Goal: Task Accomplishment & Management: Manage account settings

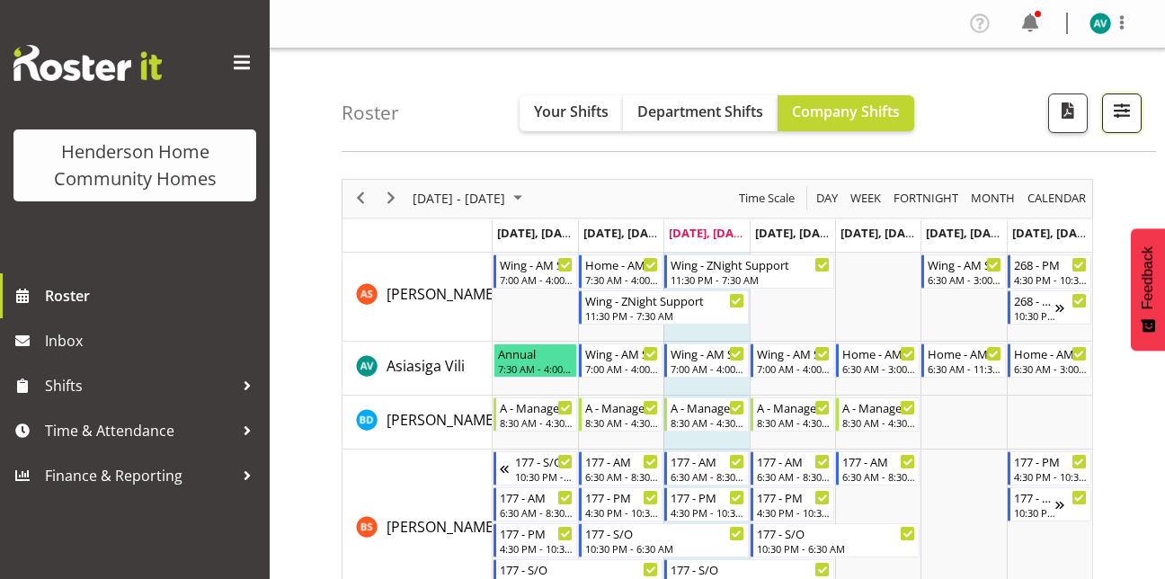
click at [1117, 100] on span "button" at bounding box center [1121, 110] width 23 height 23
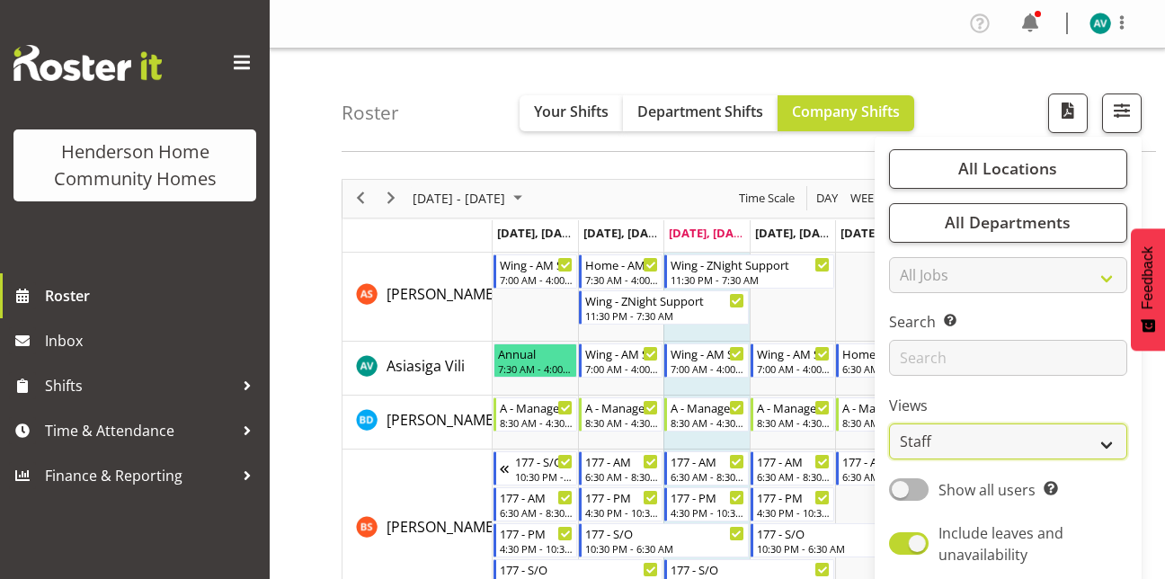
click at [932, 437] on select "Staff Role Shift - Horizontal Shift - Vertical Staff - Location" at bounding box center [1008, 442] width 238 height 36
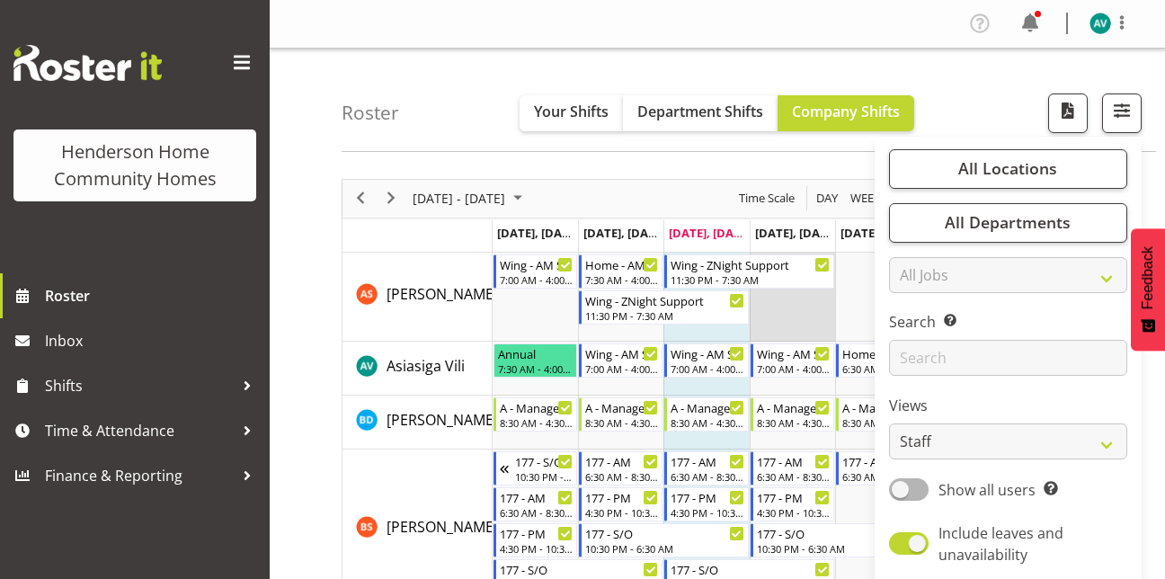
click at [827, 290] on td "Timeline Week of August 20, 2025" at bounding box center [792, 297] width 85 height 89
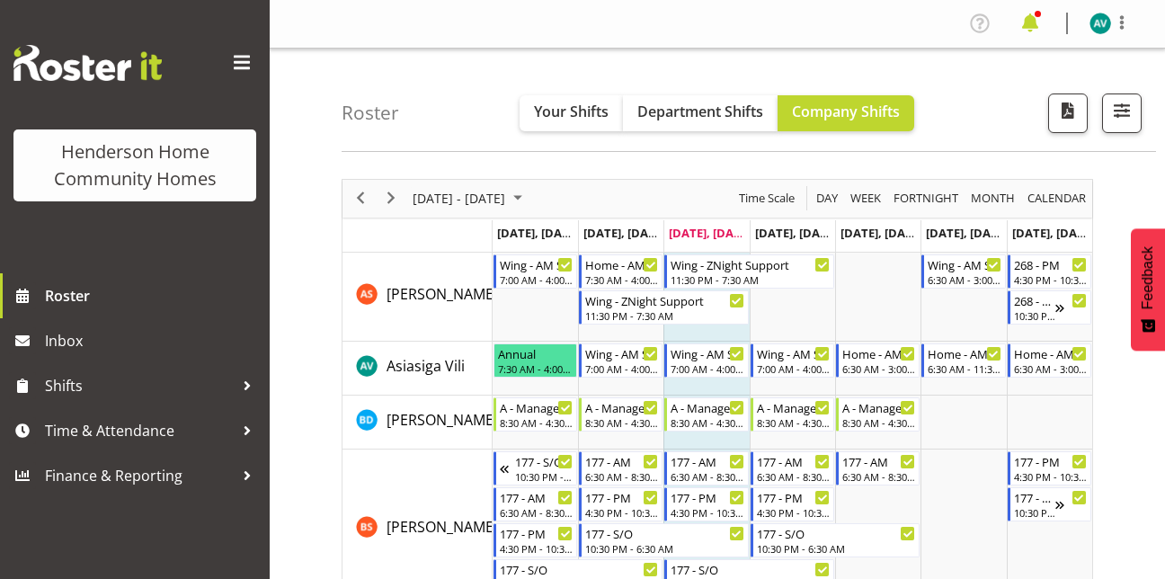
click at [1036, 26] on span at bounding box center [1030, 23] width 29 height 29
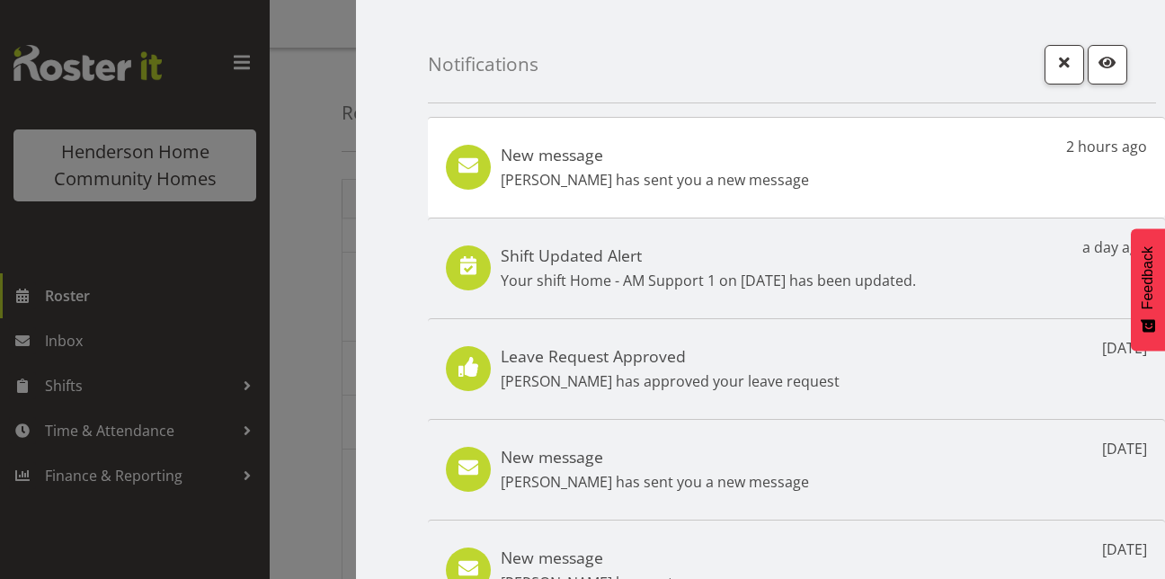
click at [876, 175] on div "New message Barbara Dunlop has sent you a new message 2 hours ago" at bounding box center [796, 167] width 737 height 101
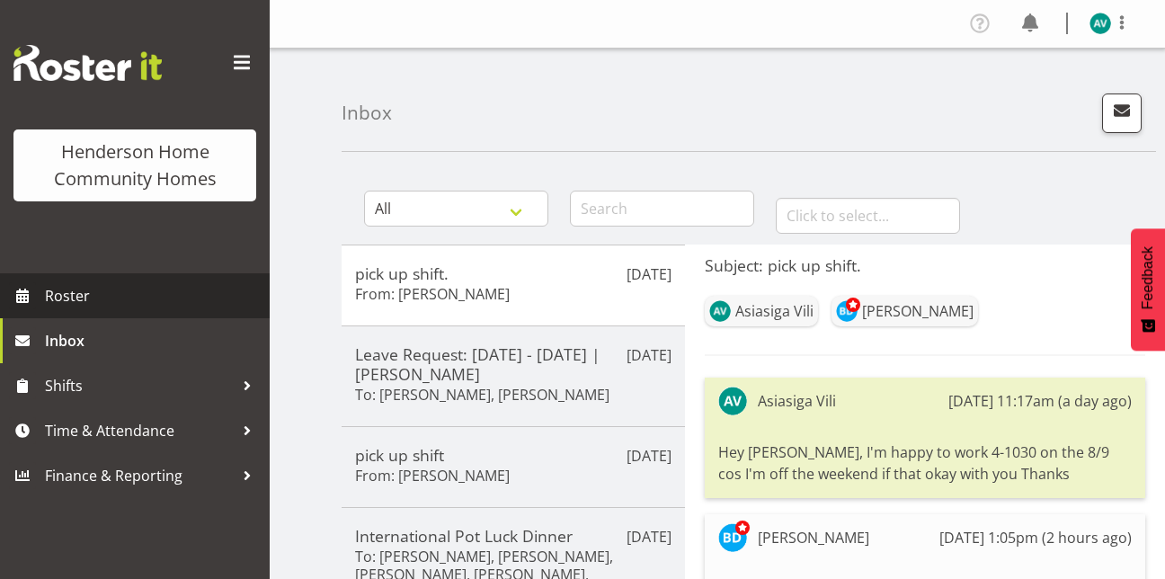
click at [128, 303] on span "Roster" at bounding box center [153, 295] width 216 height 27
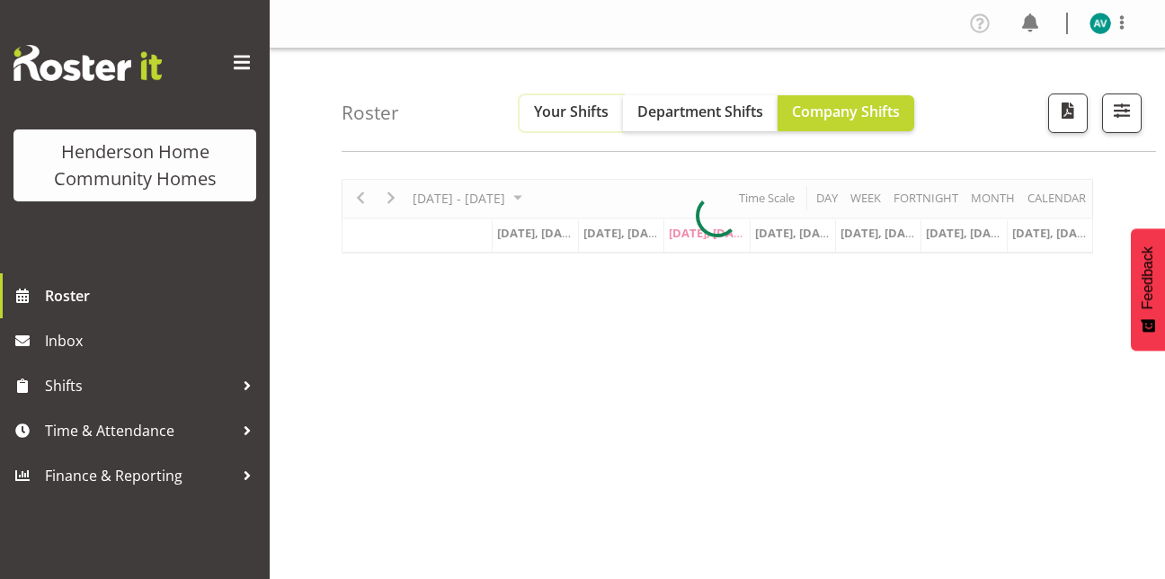
click at [561, 111] on span "Your Shifts" at bounding box center [571, 112] width 75 height 20
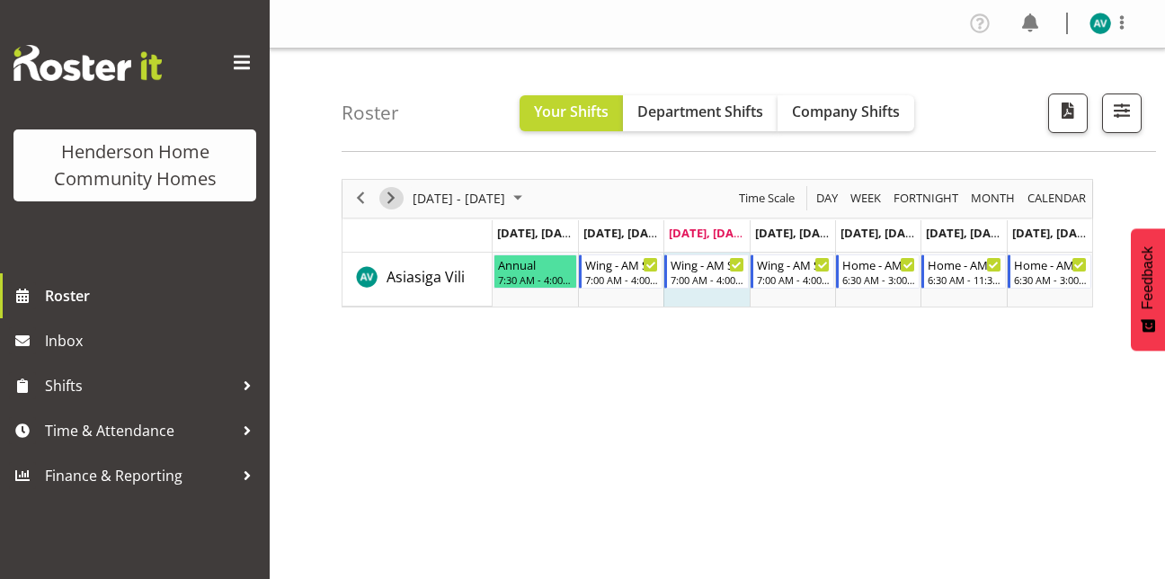
click at [394, 201] on span "Next" at bounding box center [391, 198] width 22 height 22
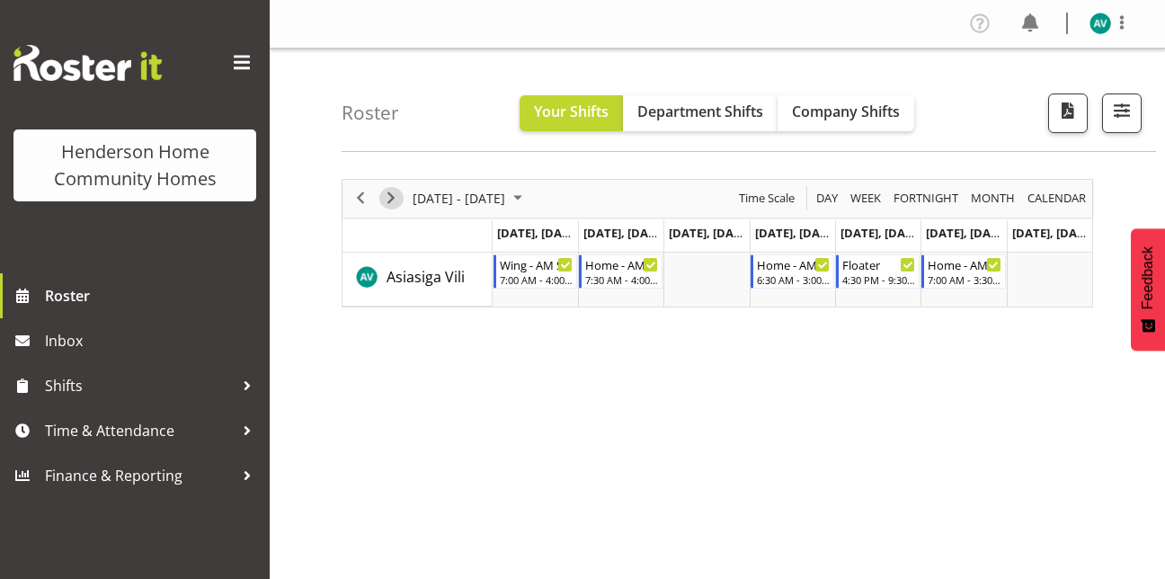
click at [394, 197] on span "Next" at bounding box center [391, 198] width 22 height 22
click at [388, 192] on span "Next" at bounding box center [391, 198] width 22 height 22
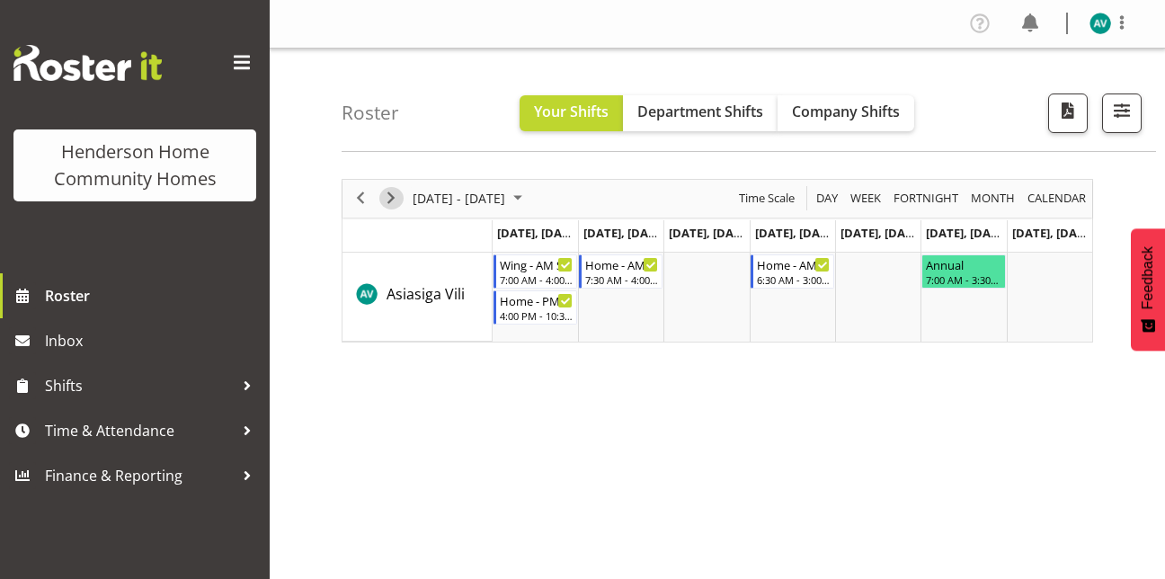
click at [393, 197] on span "Next" at bounding box center [391, 198] width 22 height 22
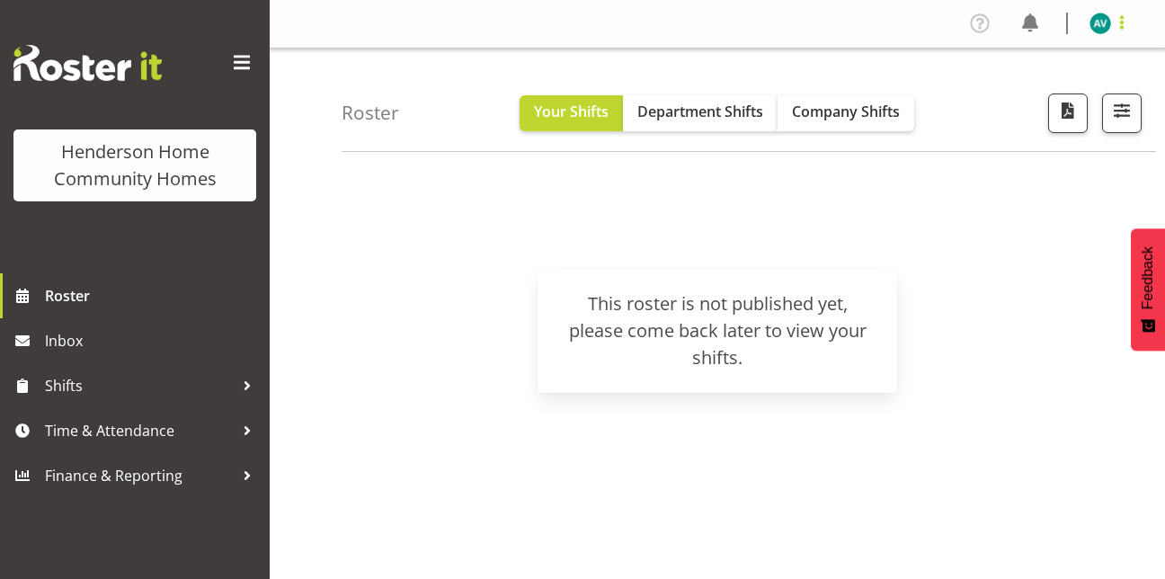
click at [1118, 21] on span at bounding box center [1122, 23] width 22 height 22
click at [1029, 94] on link "Log Out" at bounding box center [1046, 94] width 173 height 32
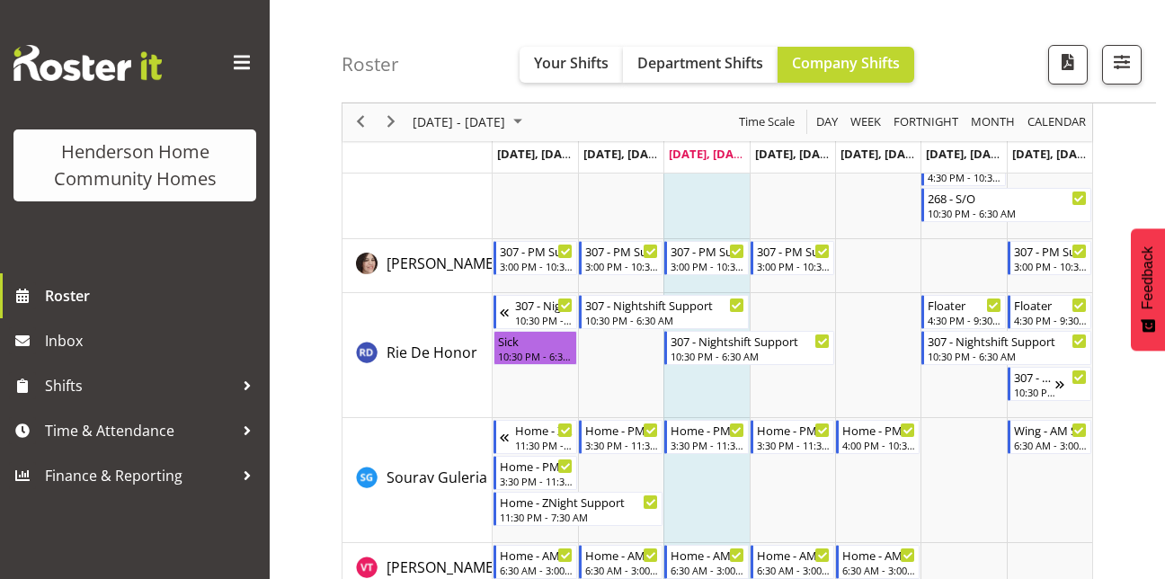
scroll to position [2660, 0]
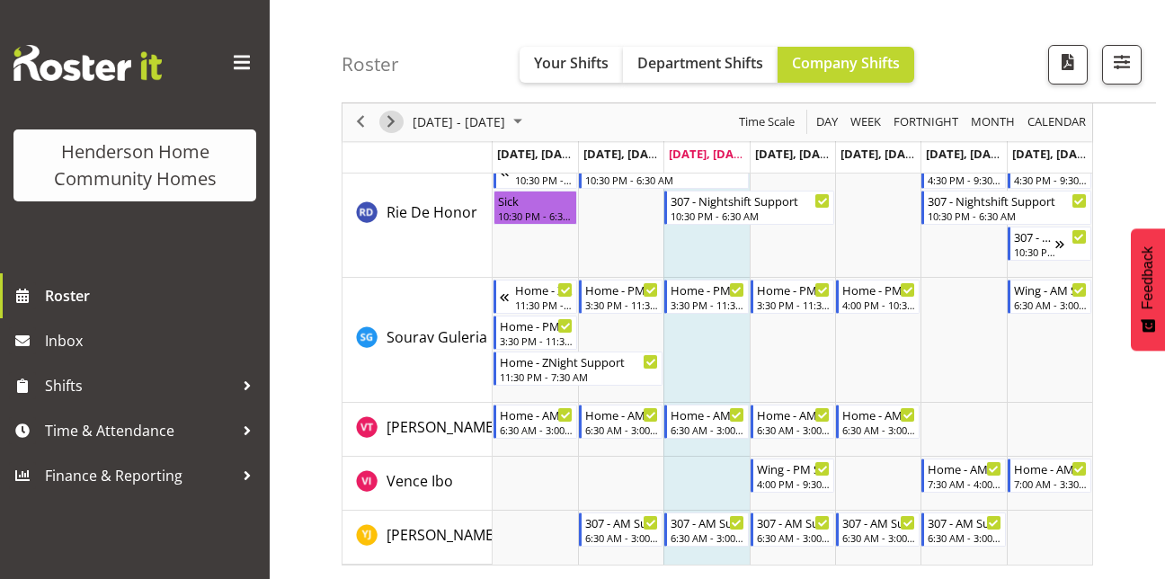
click at [381, 122] on span "Next" at bounding box center [391, 122] width 22 height 22
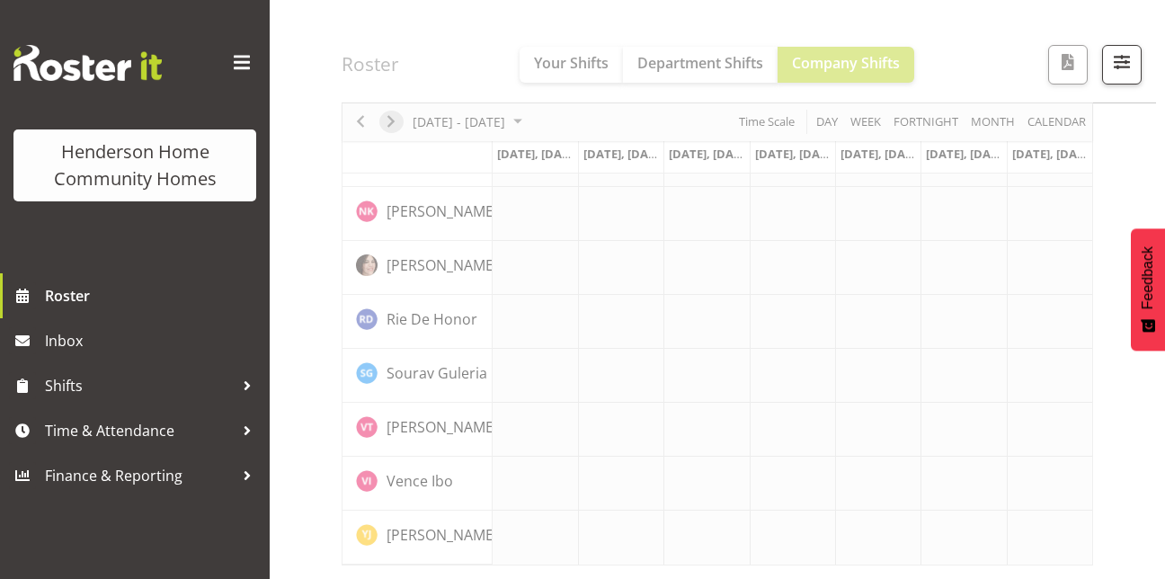
scroll to position [1414, 0]
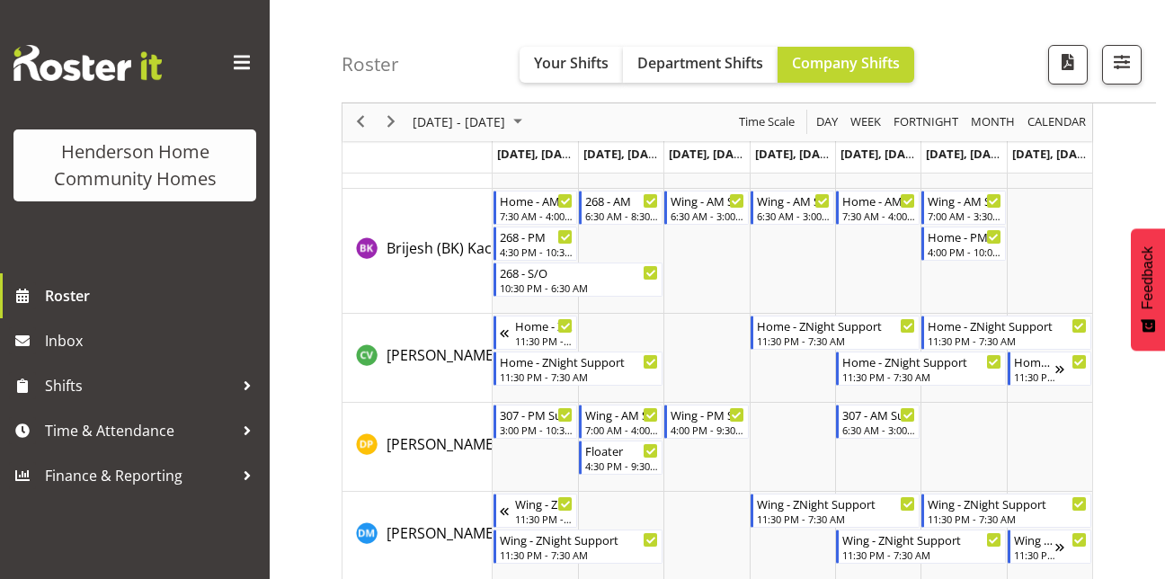
scroll to position [475, 0]
click at [364, 119] on span "Previous" at bounding box center [361, 122] width 22 height 22
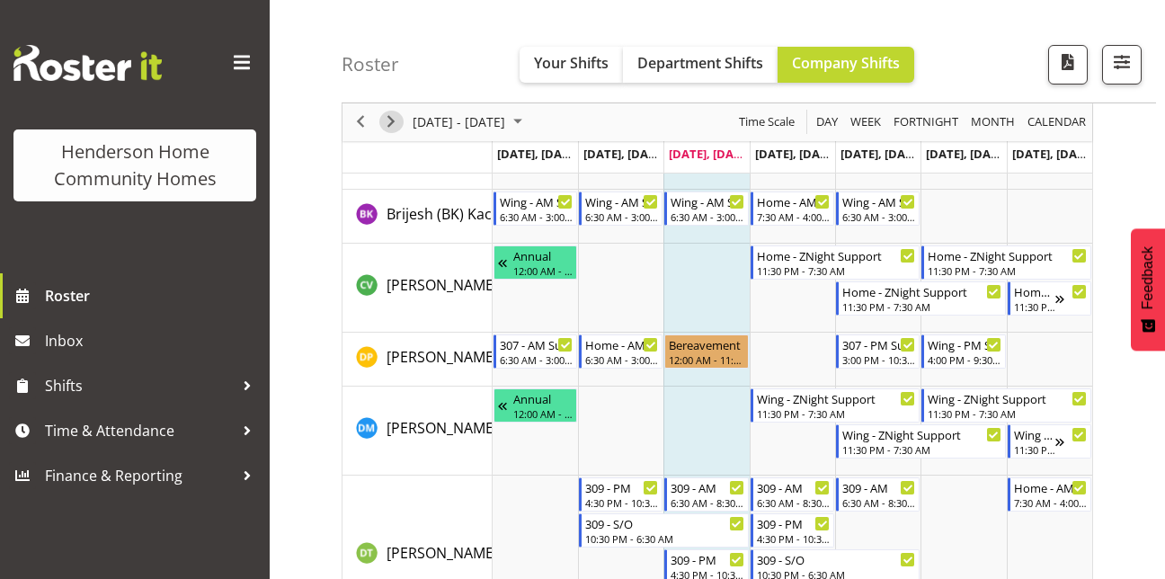
click at [390, 118] on span "Next" at bounding box center [391, 122] width 22 height 22
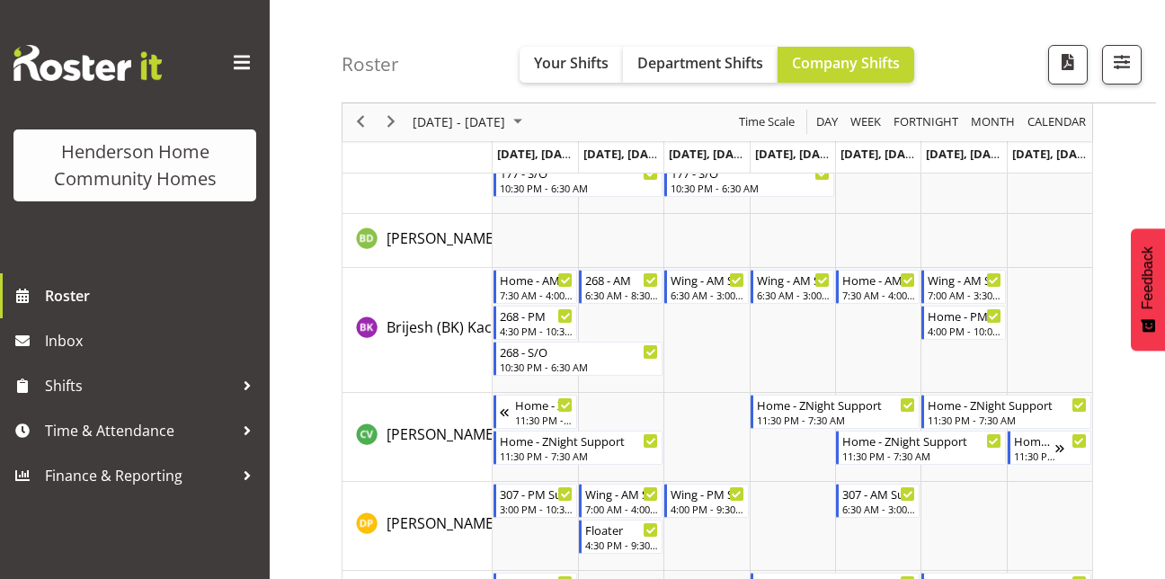
scroll to position [388, 0]
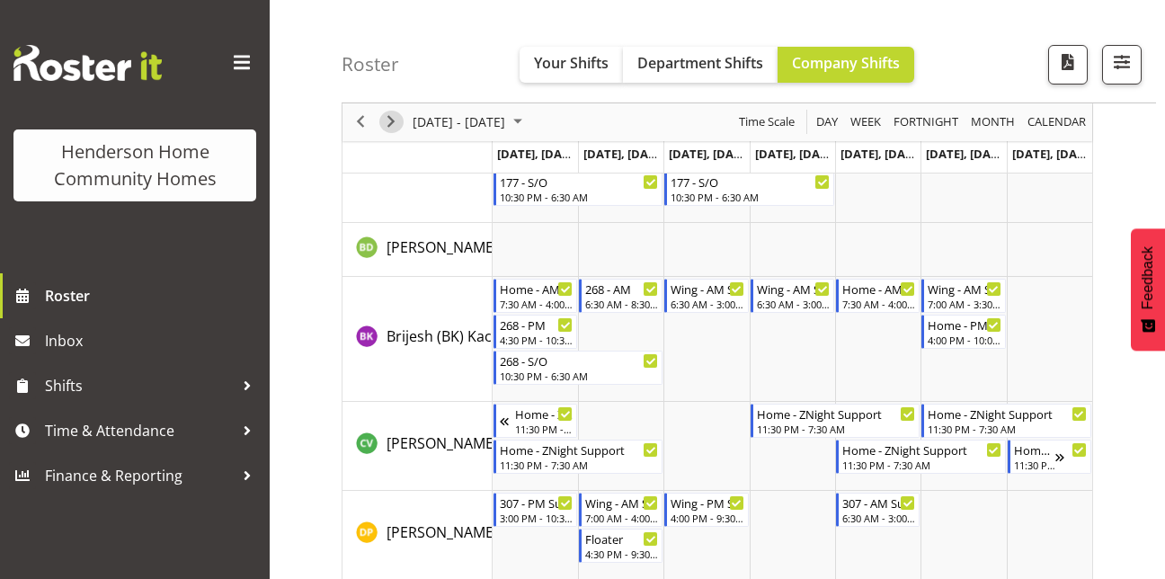
click at [391, 120] on span "Next" at bounding box center [391, 122] width 22 height 22
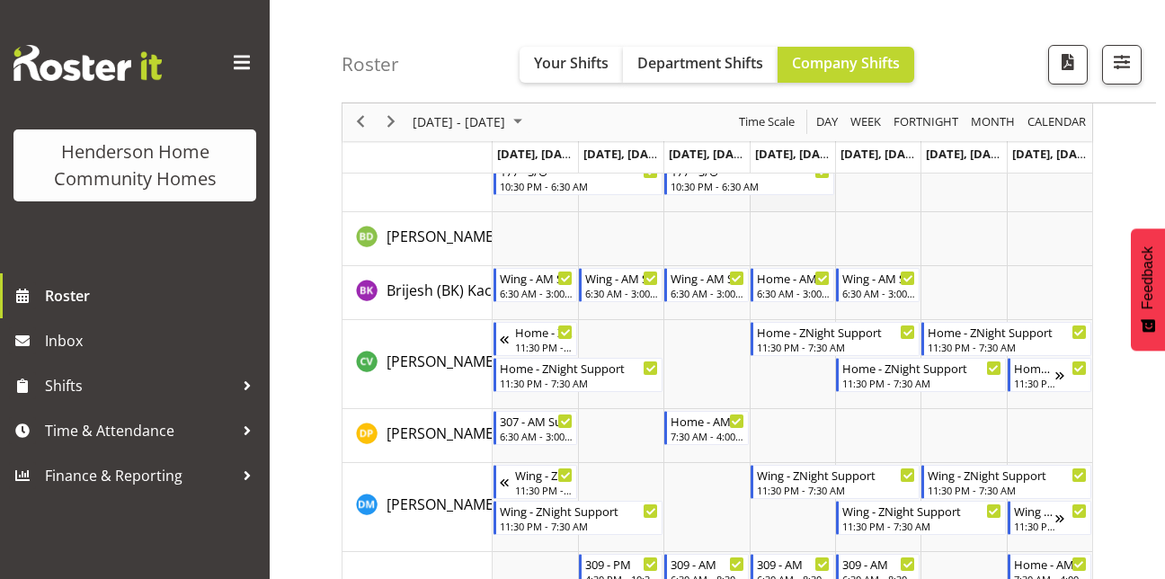
scroll to position [445, 0]
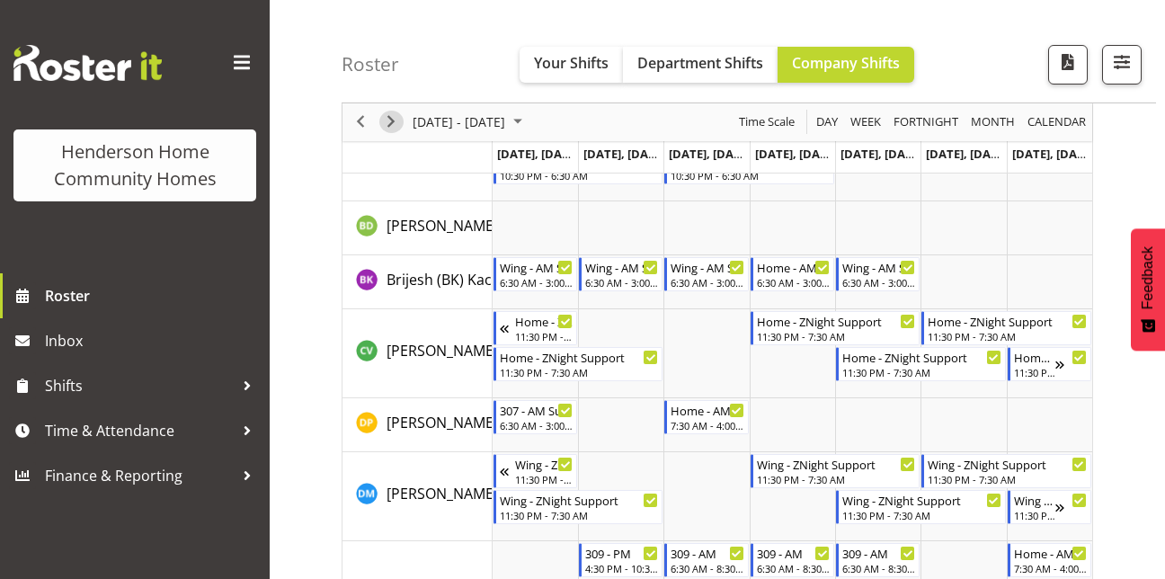
click at [387, 122] on span "Next" at bounding box center [391, 122] width 22 height 22
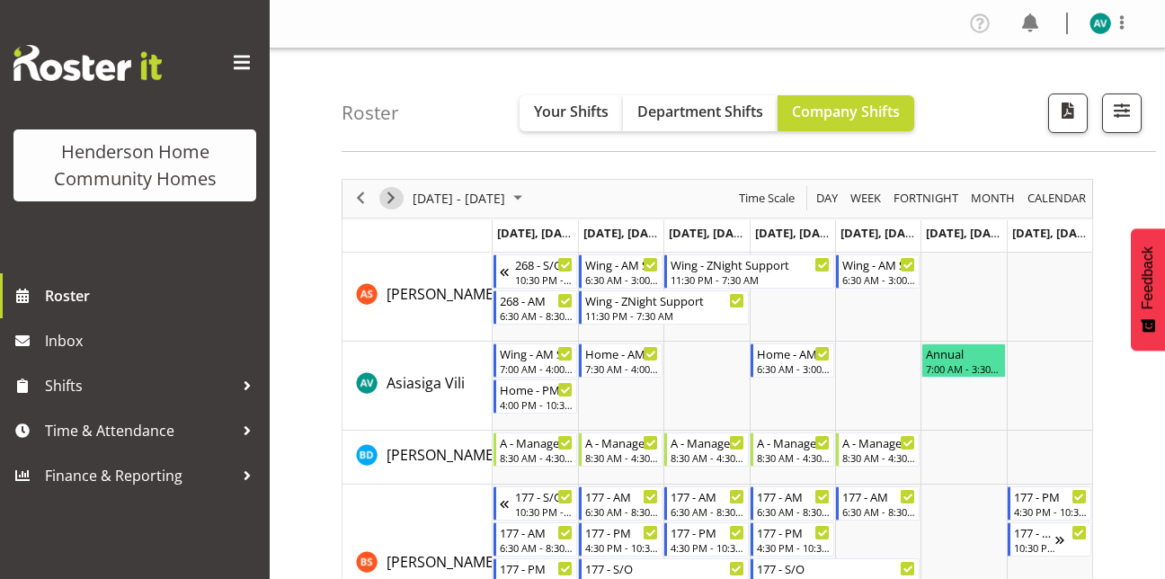
click at [395, 193] on span "Next" at bounding box center [391, 198] width 22 height 22
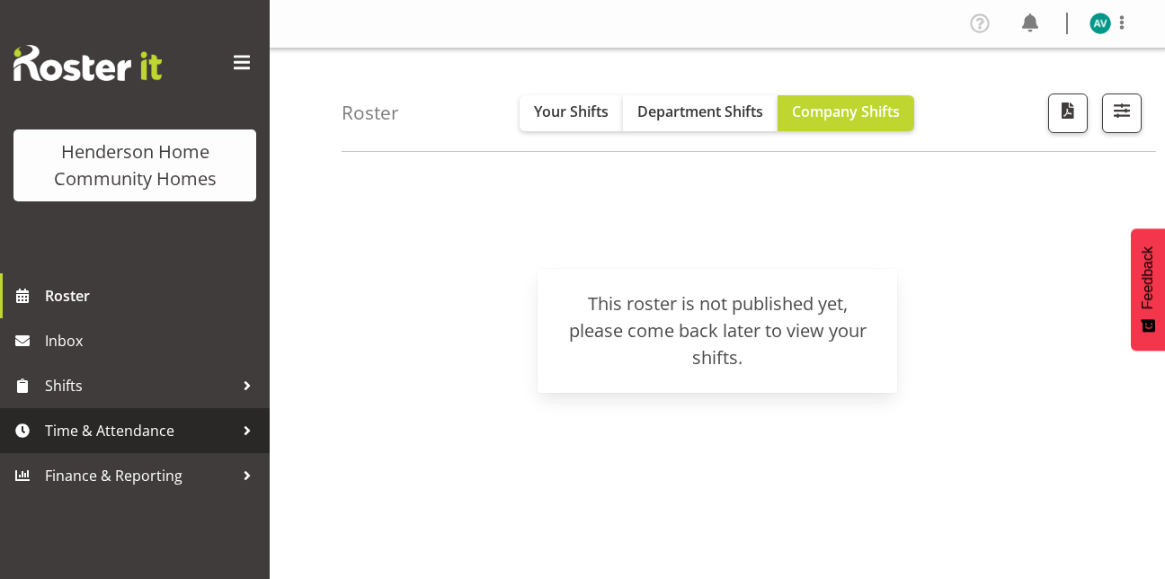
click at [145, 442] on span "Time & Attendance" at bounding box center [139, 430] width 189 height 27
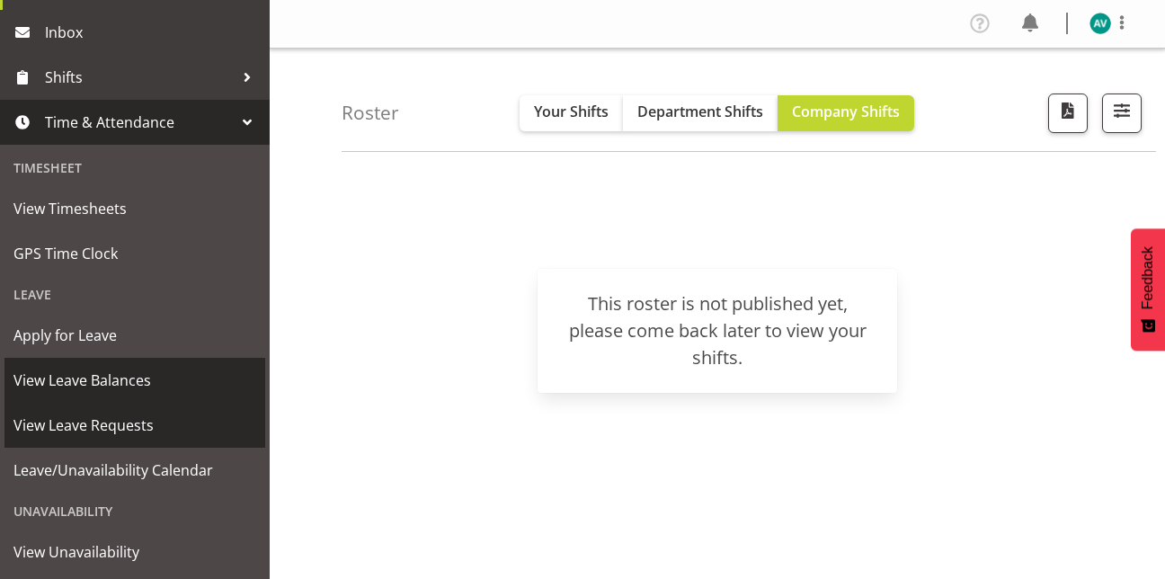
scroll to position [309, 0]
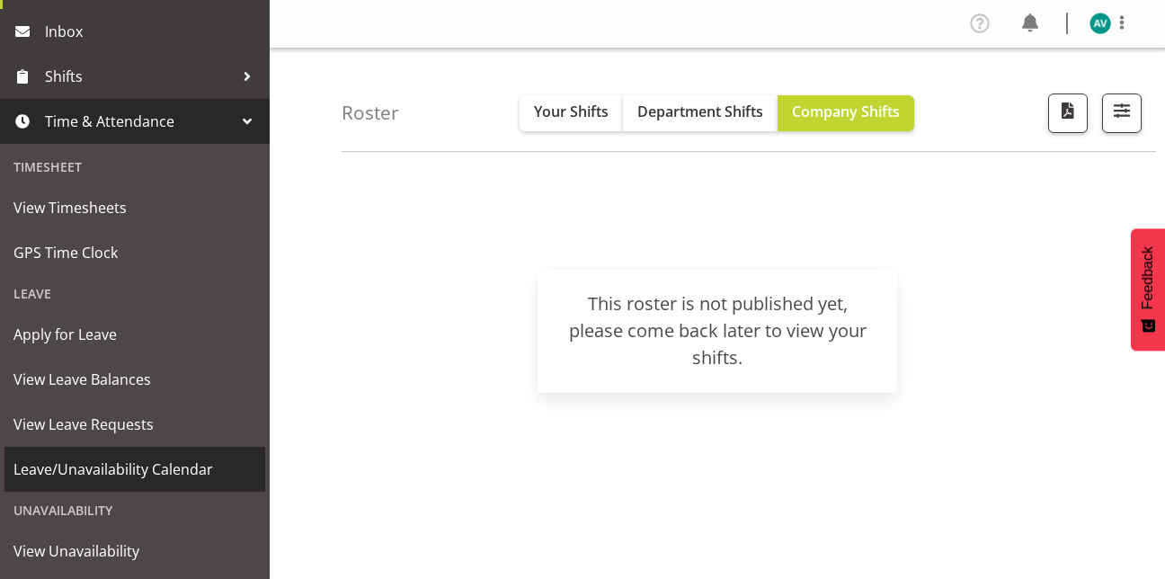
click at [152, 477] on span "Leave/Unavailability Calendar" at bounding box center [134, 469] width 243 height 27
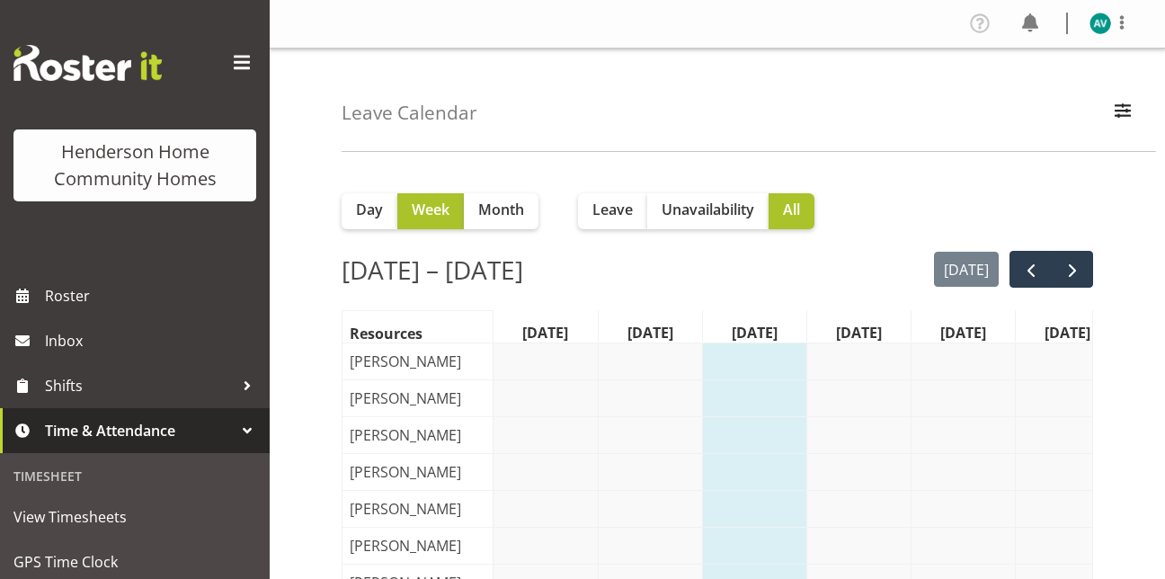
scroll to position [0, 27]
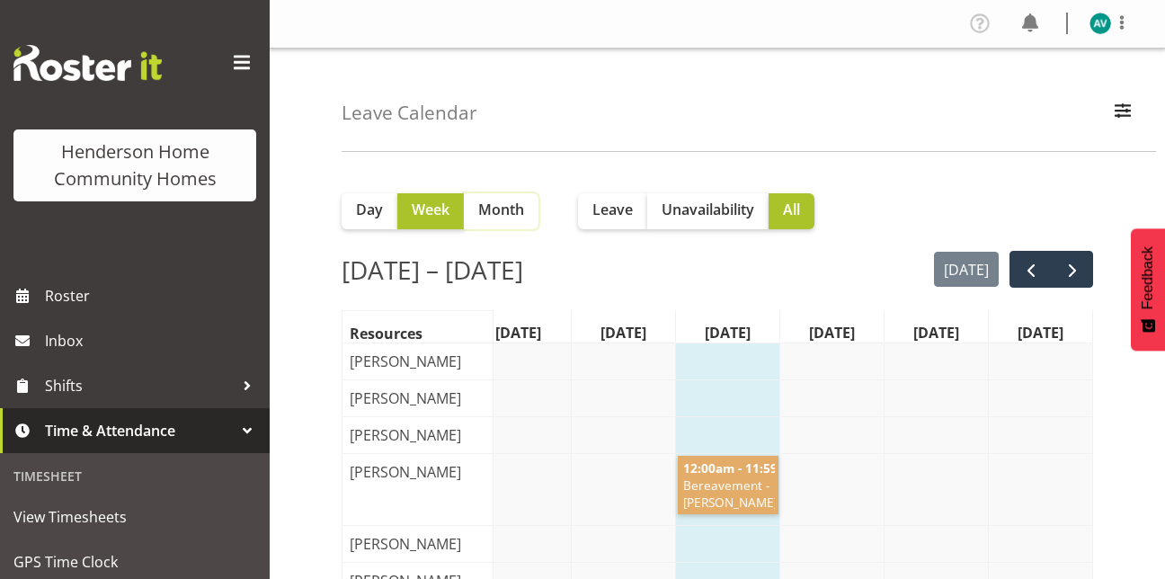
click at [511, 214] on span "Month" at bounding box center [501, 210] width 46 height 22
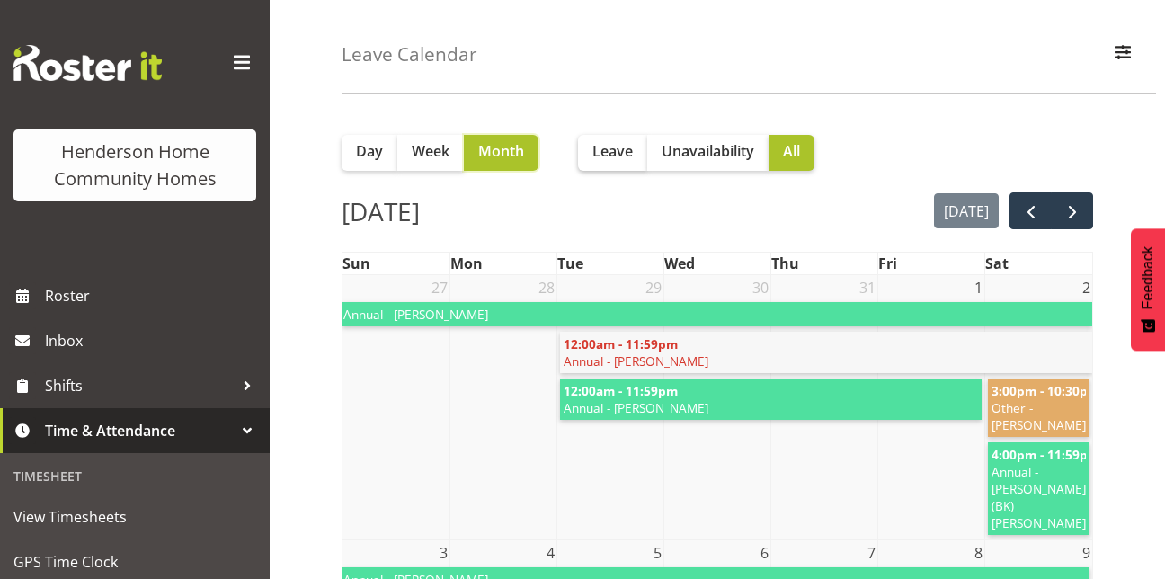
scroll to position [0, 0]
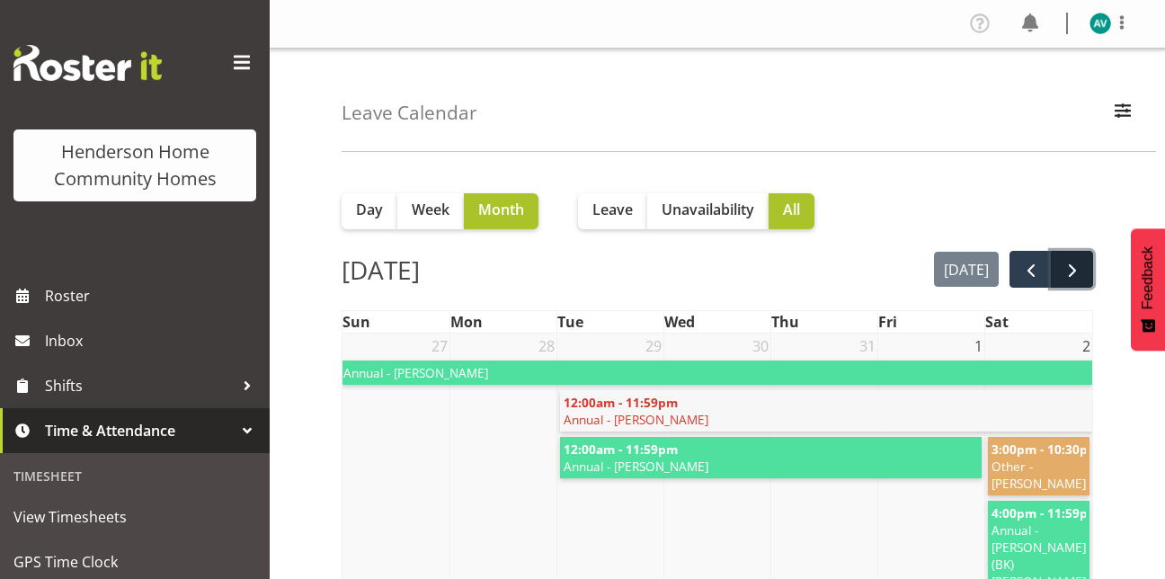
click at [1074, 268] on span "next" at bounding box center [1073, 271] width 22 height 22
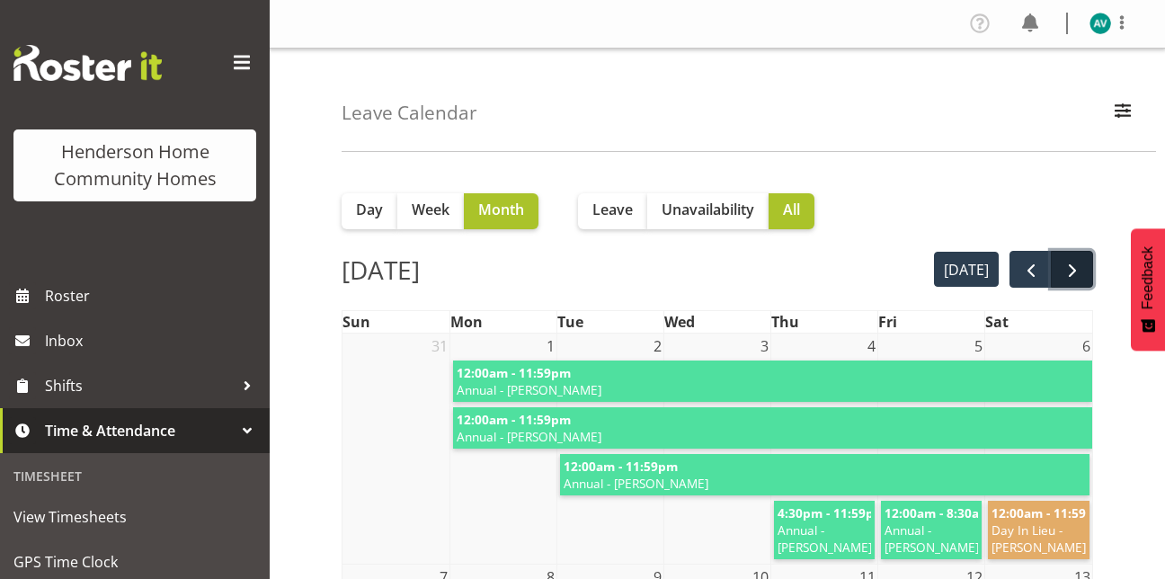
click at [1072, 266] on span "next" at bounding box center [1073, 271] width 22 height 22
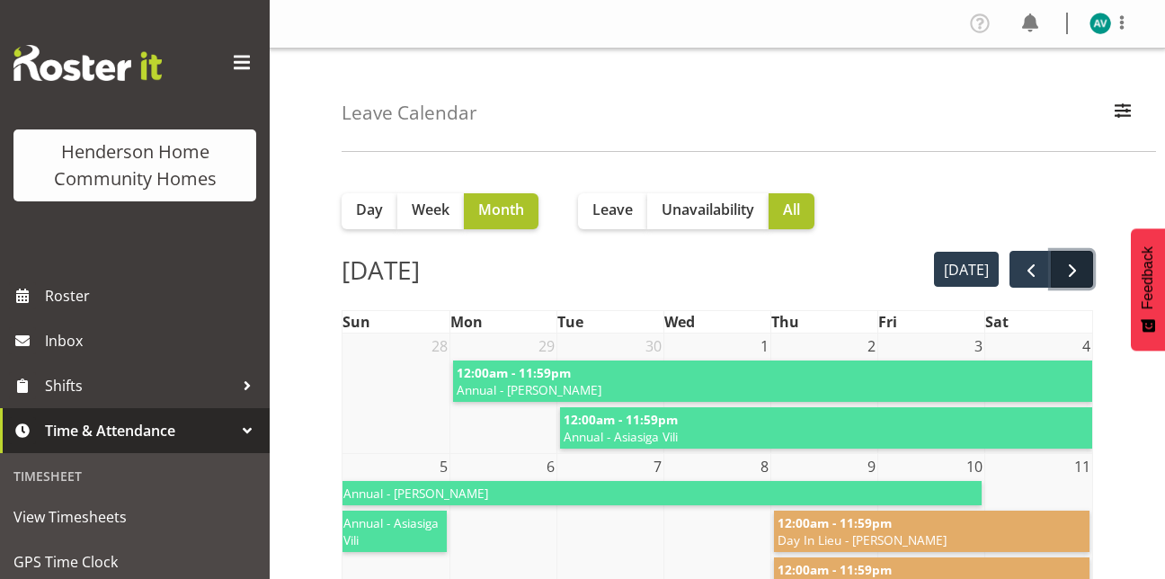
click at [1062, 273] on span "next" at bounding box center [1073, 271] width 22 height 22
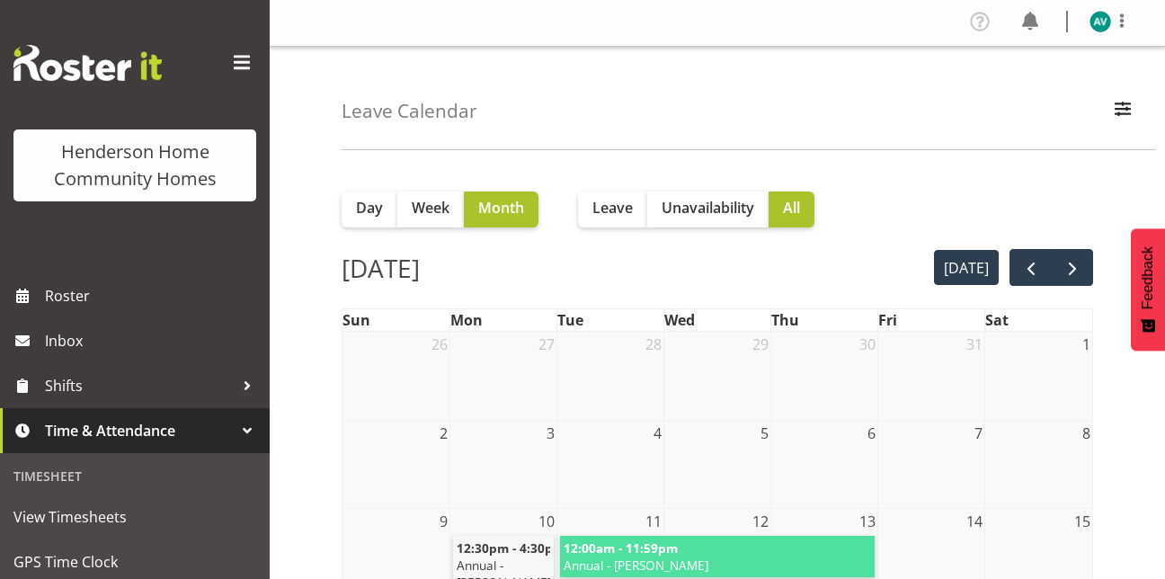
scroll to position [1, 0]
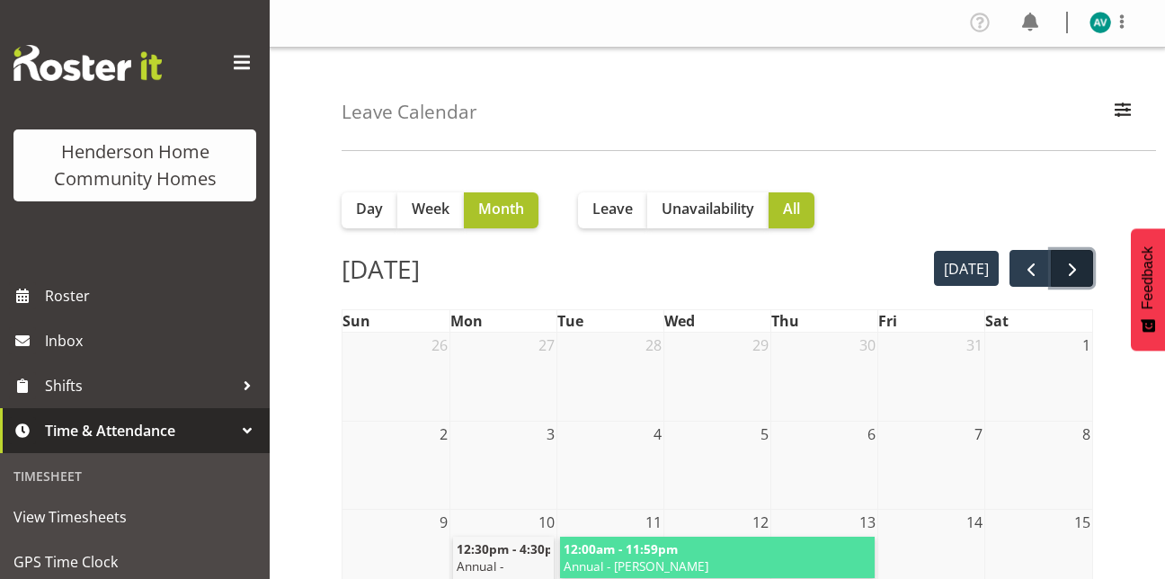
click at [1073, 259] on span "next" at bounding box center [1073, 270] width 22 height 22
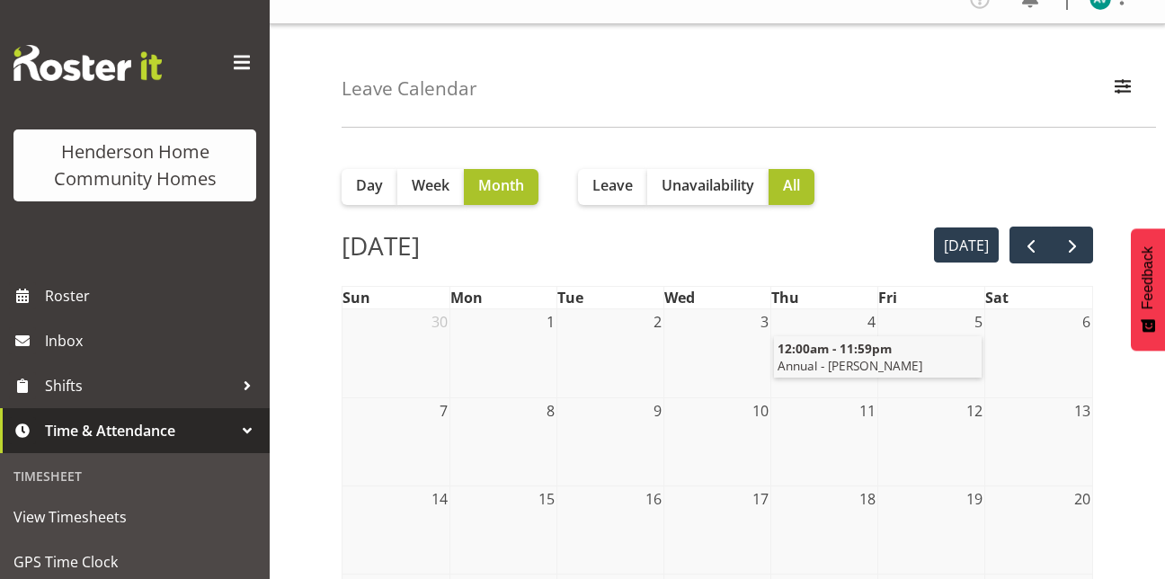
scroll to position [0, 0]
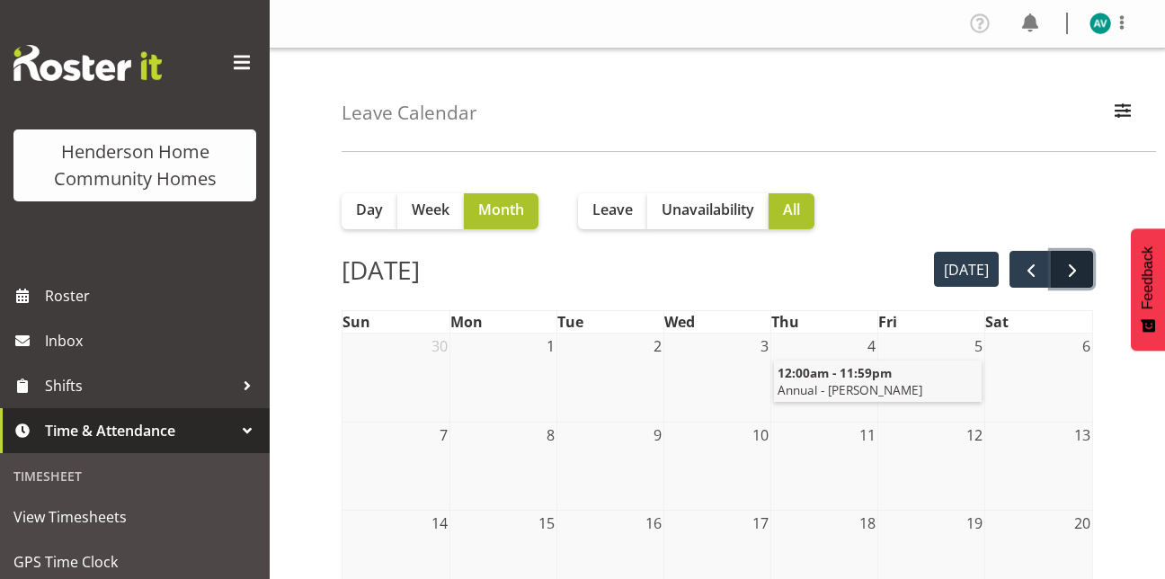
click at [1070, 269] on span "next" at bounding box center [1073, 271] width 22 height 22
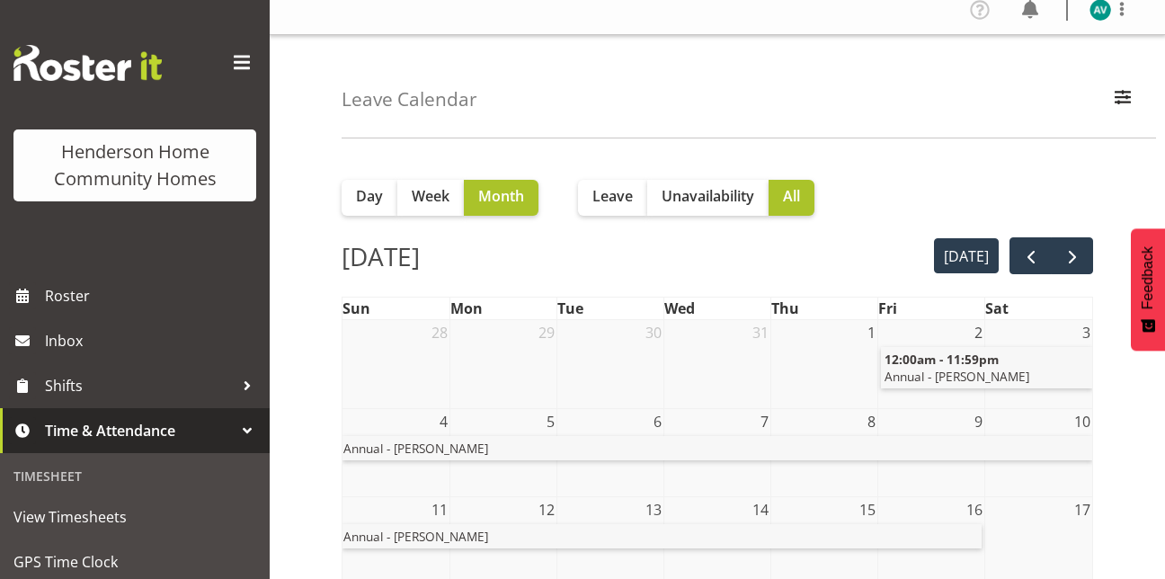
scroll to position [12, 0]
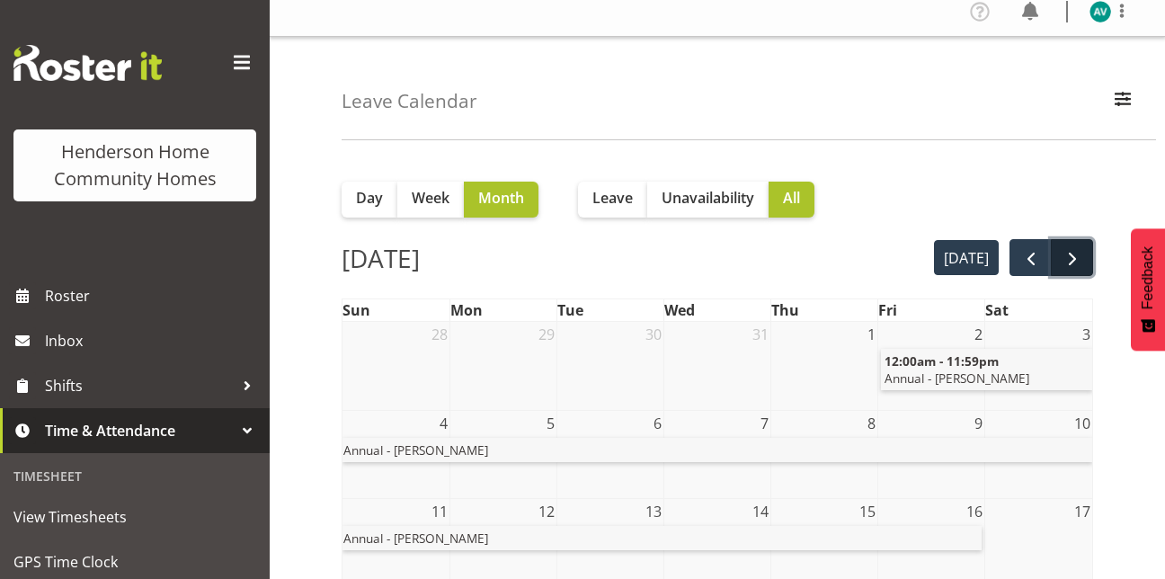
click at [1065, 263] on span "next" at bounding box center [1073, 259] width 22 height 22
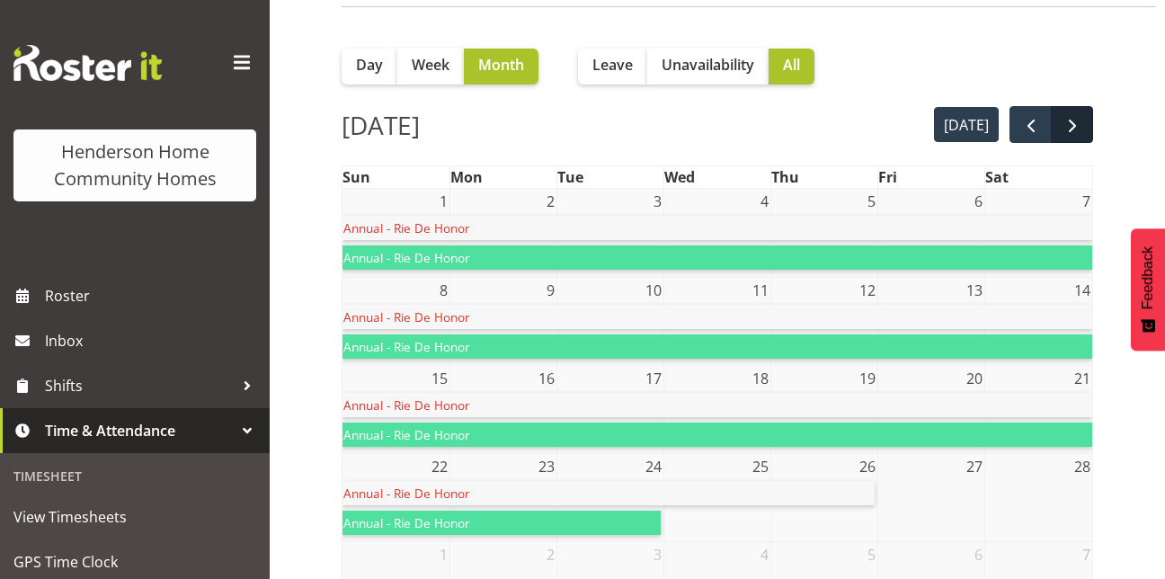
scroll to position [144, 0]
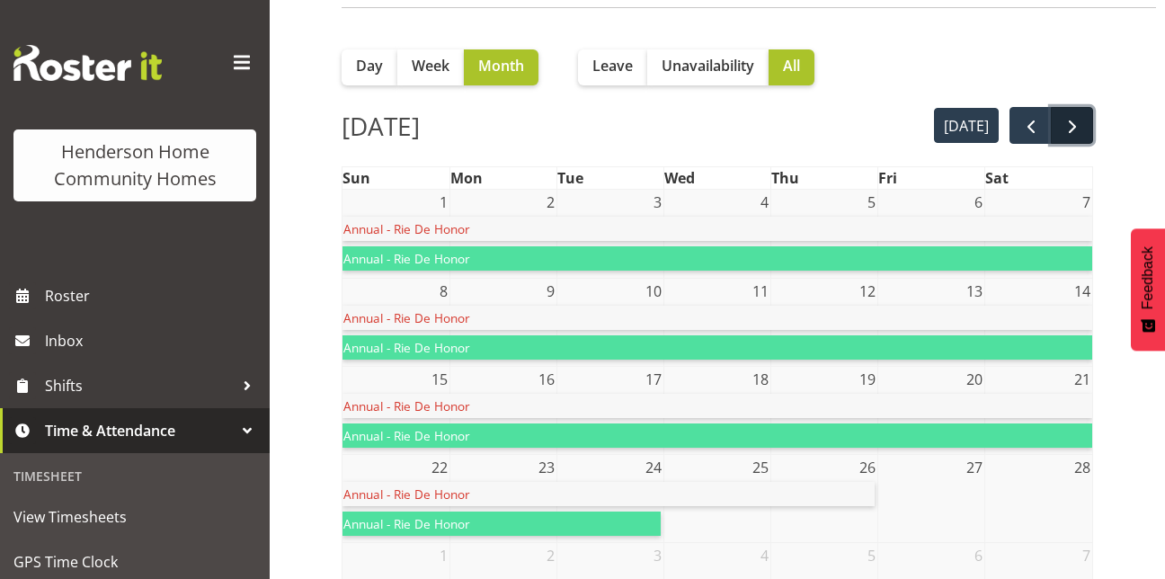
click at [1074, 122] on span "next" at bounding box center [1073, 127] width 22 height 22
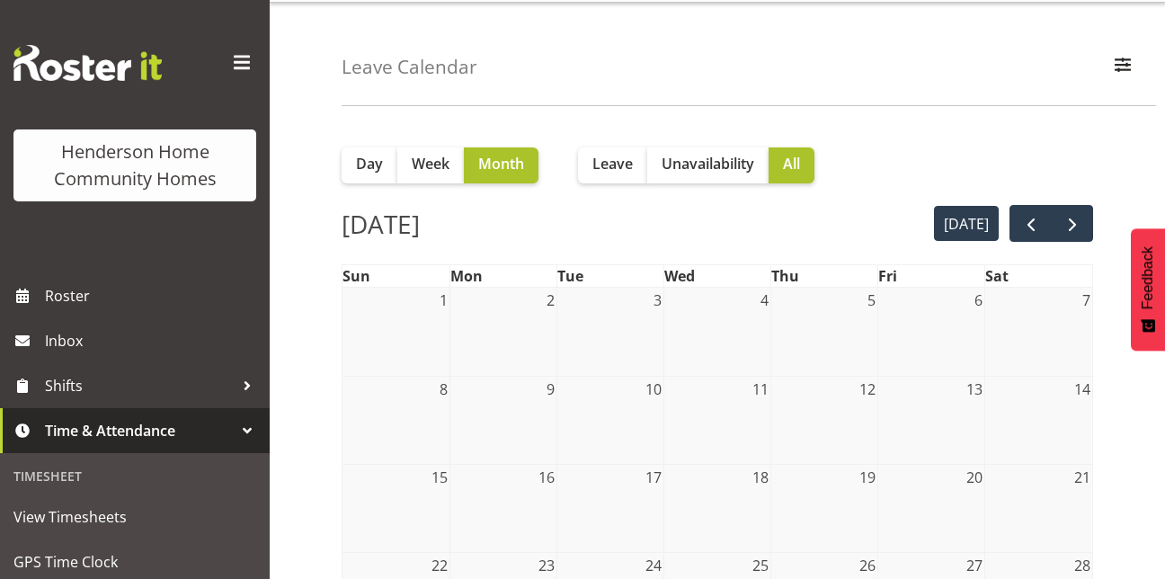
scroll to position [0, 0]
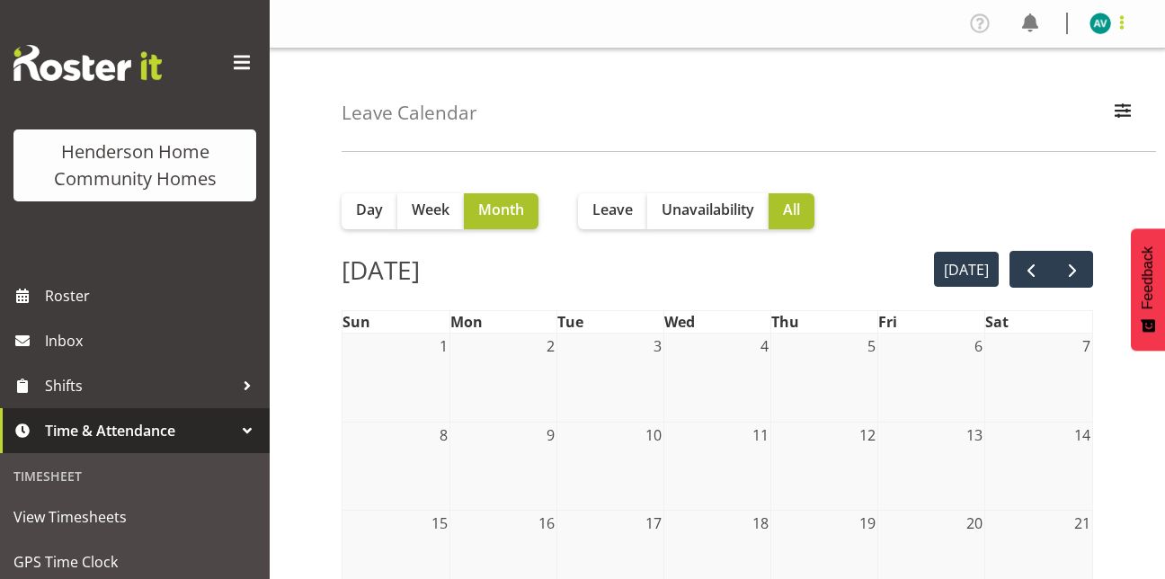
click at [1118, 21] on span at bounding box center [1122, 23] width 22 height 22
click at [1030, 92] on link "Log Out" at bounding box center [1046, 94] width 173 height 32
